Goal: Book appointment/travel/reservation

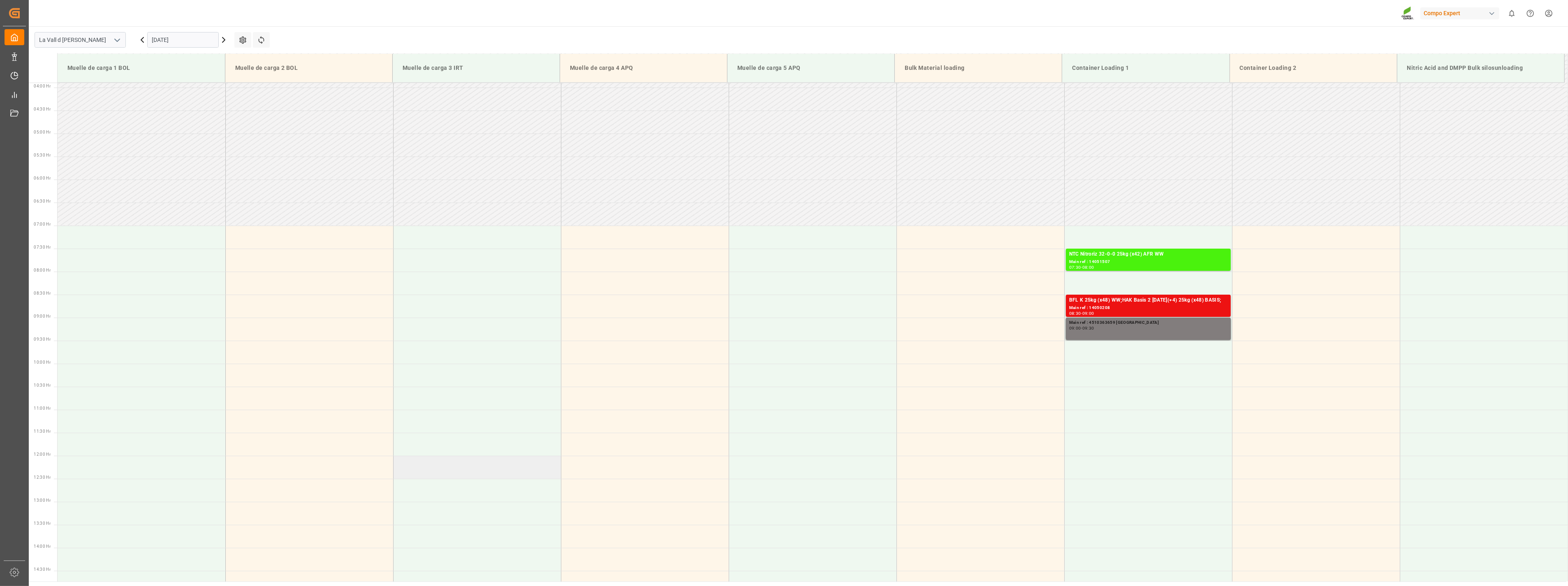
scroll to position [363, 0]
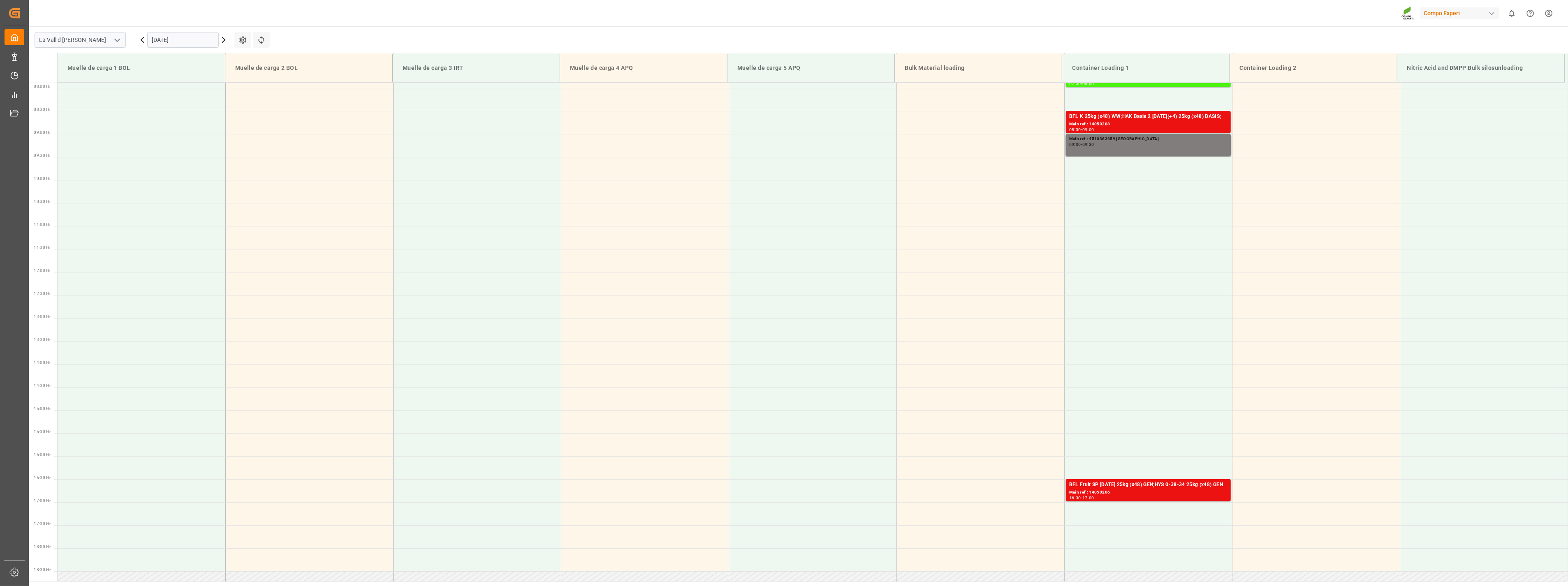
click at [199, 36] on input "[DATE]" at bounding box center [183, 40] width 72 height 16
click at [207, 107] on span "11" at bounding box center [205, 105] width 5 height 6
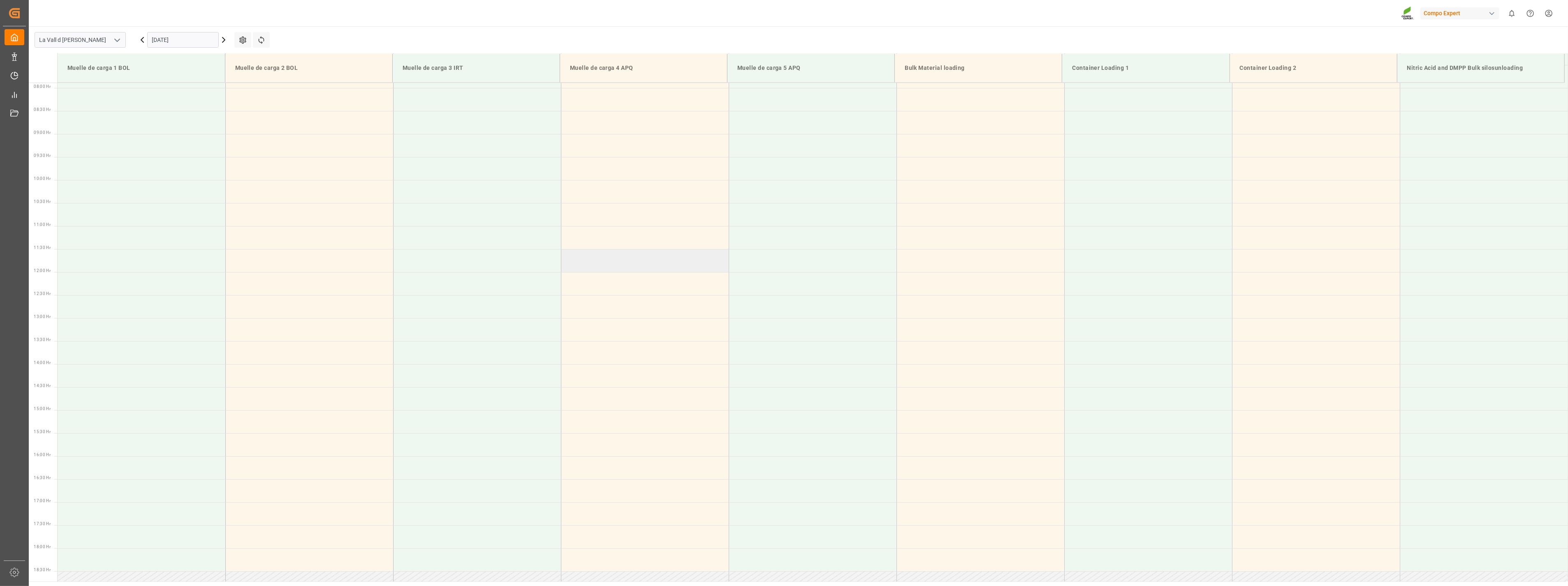
click at [720, 254] on td at bounding box center [645, 260] width 168 height 23
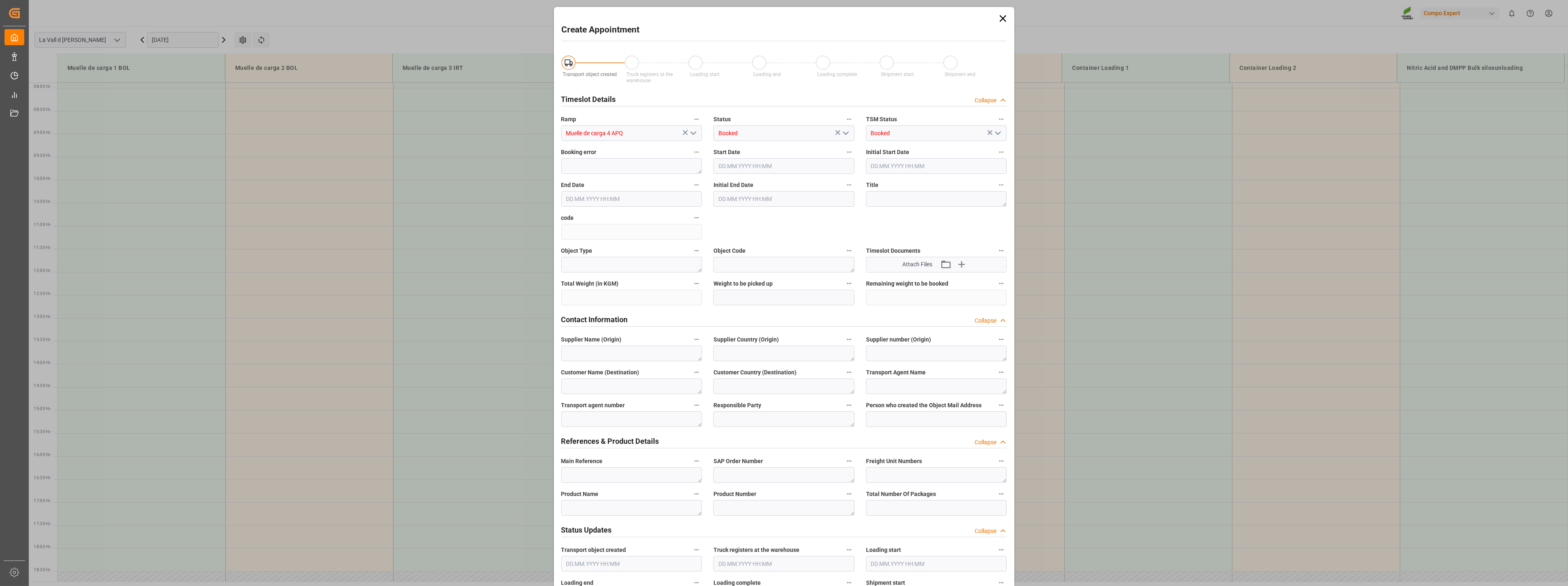
type input "[DATE] 11:30"
type input "[DATE] 12:00"
click at [1002, 18] on icon at bounding box center [1002, 18] width 11 height 11
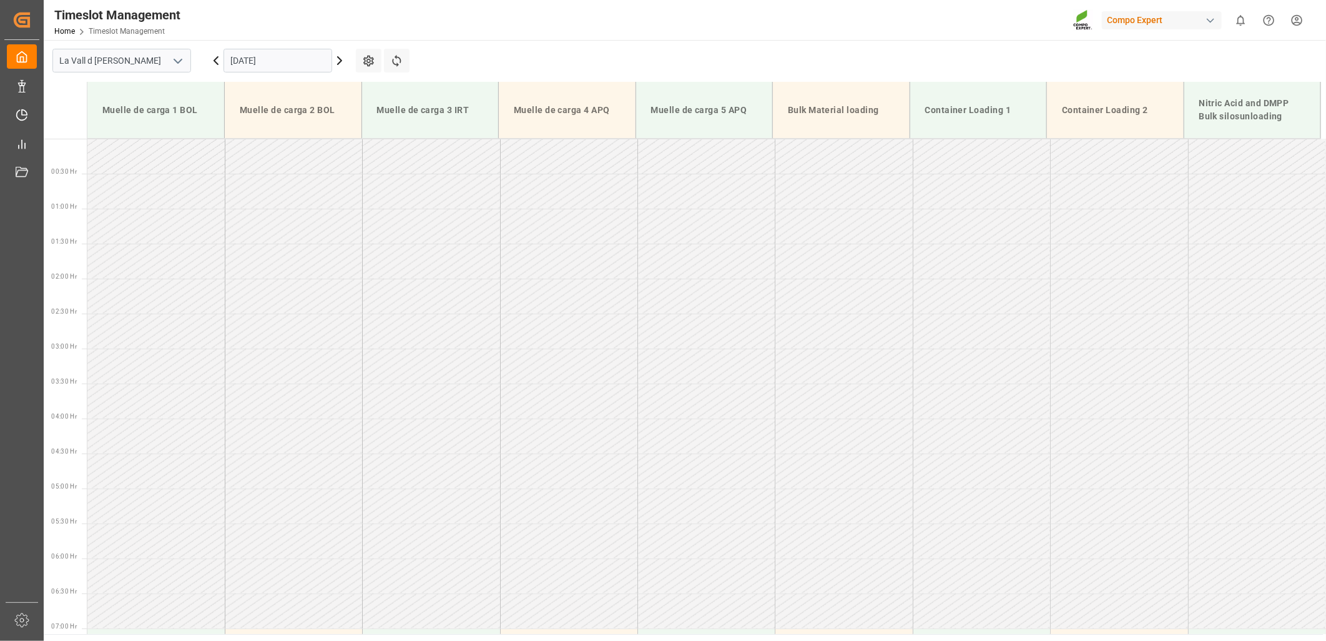
scroll to position [357, 0]
